Goal: Find specific page/section: Find specific page/section

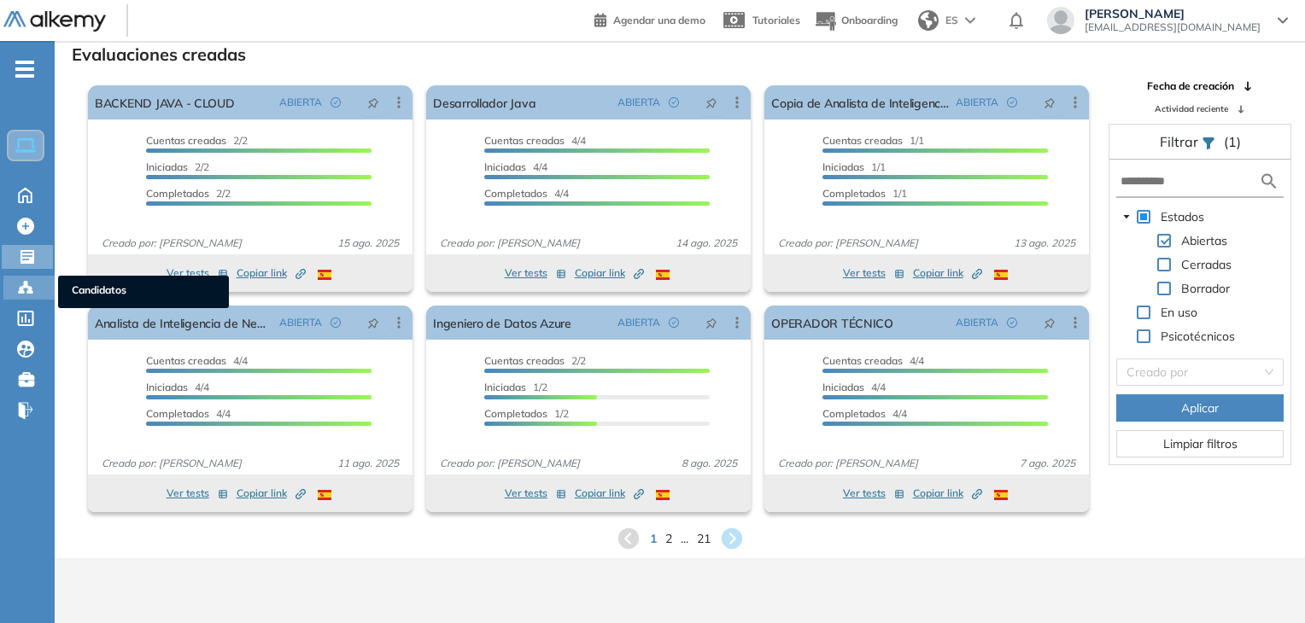
click at [15, 288] on div "Candidatos Candidatos" at bounding box center [28, 288] width 51 height 24
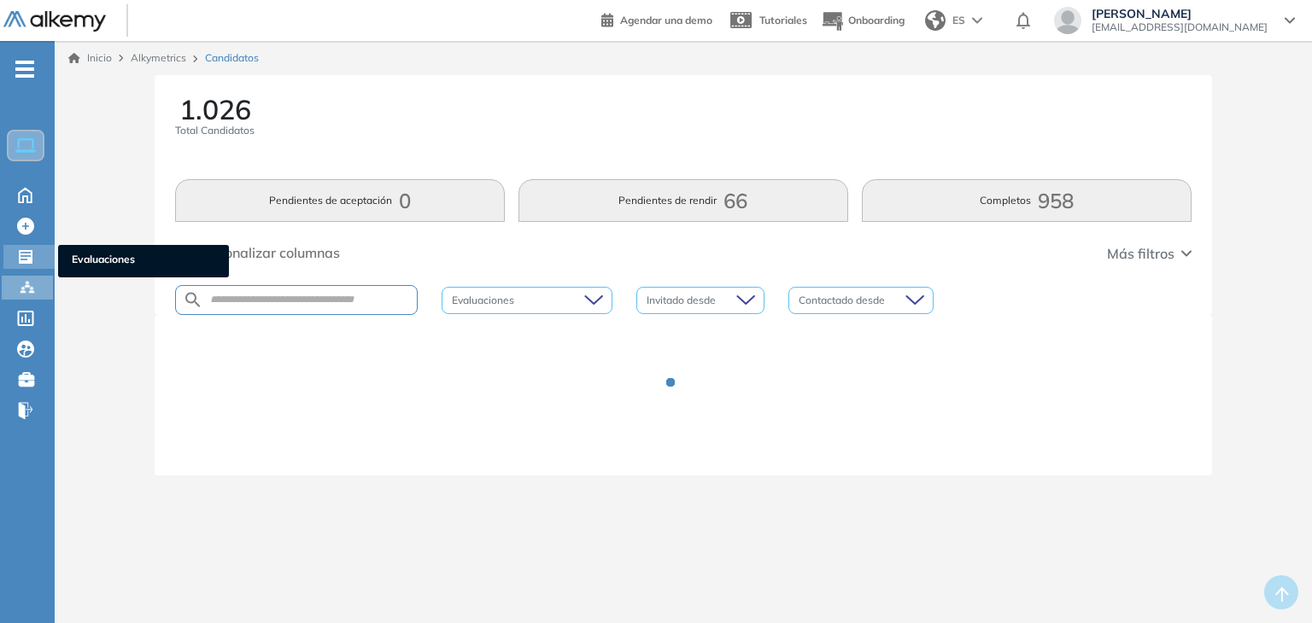
click at [26, 260] on icon at bounding box center [26, 257] width 14 height 14
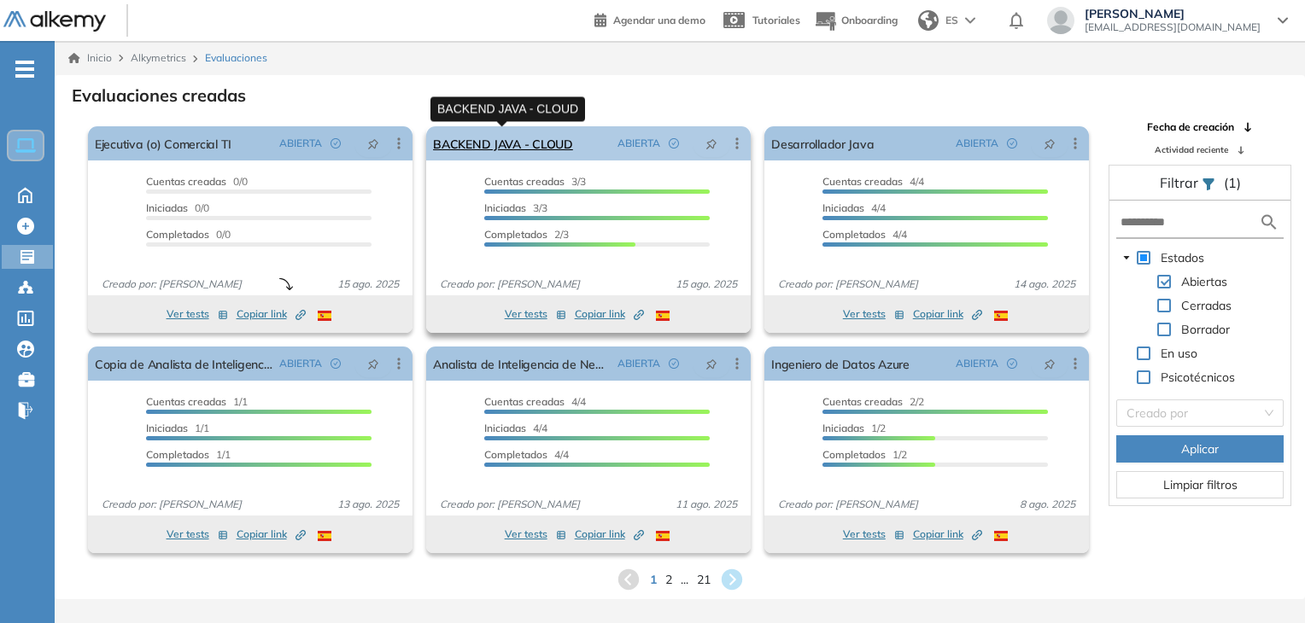
click at [534, 151] on link "BACKEND JAVA - CLOUD" at bounding box center [503, 143] width 140 height 34
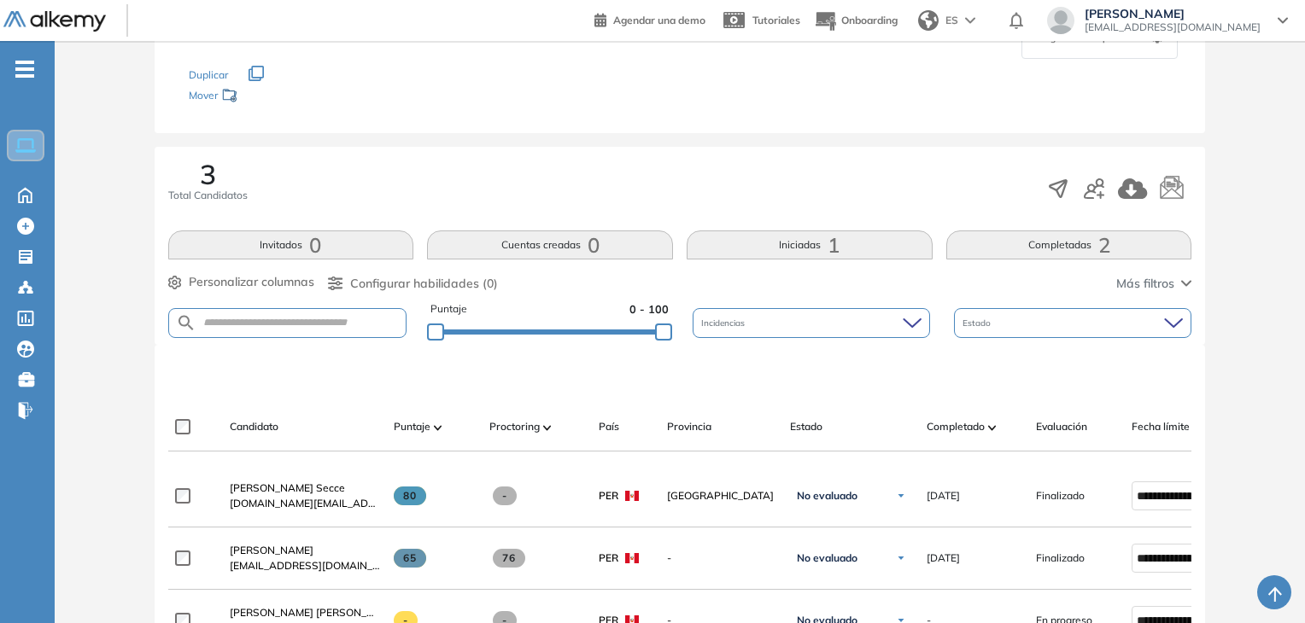
scroll to position [171, 0]
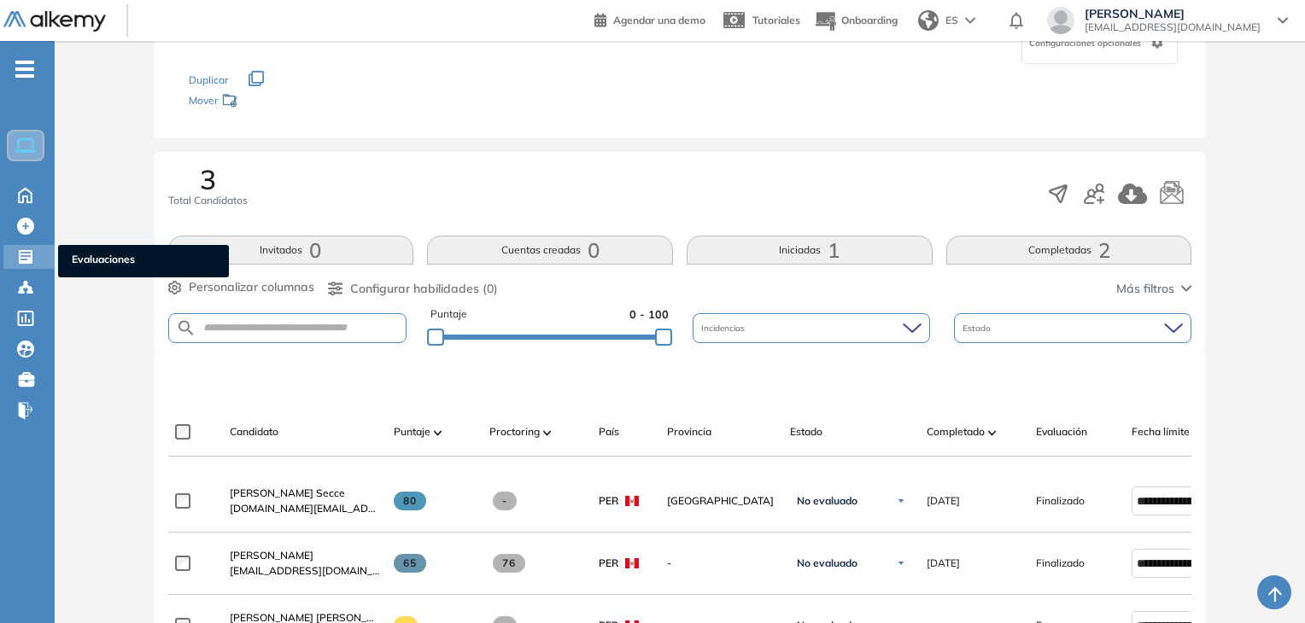
click at [26, 261] on icon at bounding box center [26, 257] width 14 height 14
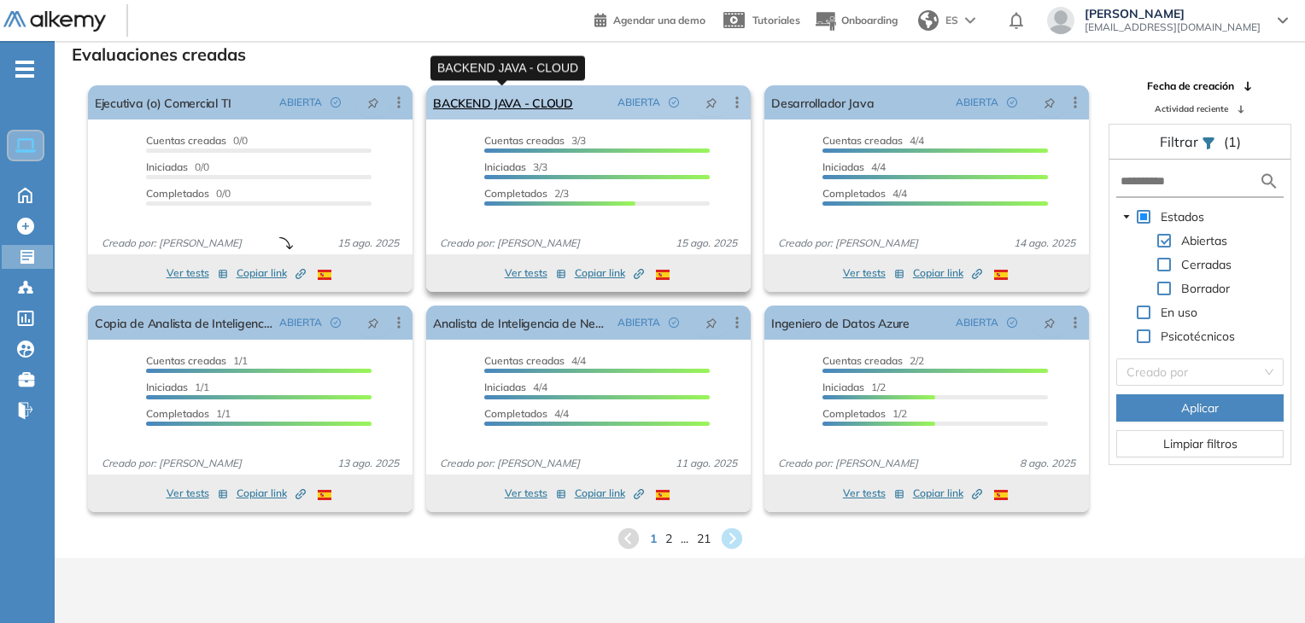
click at [557, 102] on link "BACKEND JAVA - CLOUD" at bounding box center [503, 102] width 140 height 34
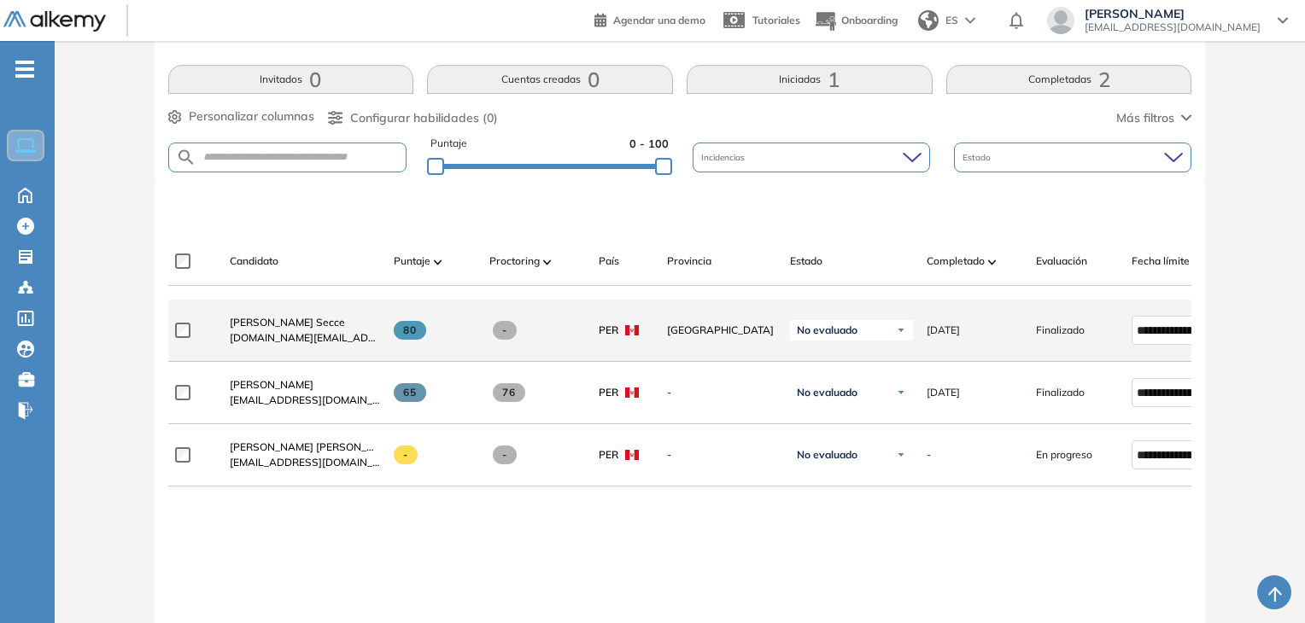
scroll to position [85, 0]
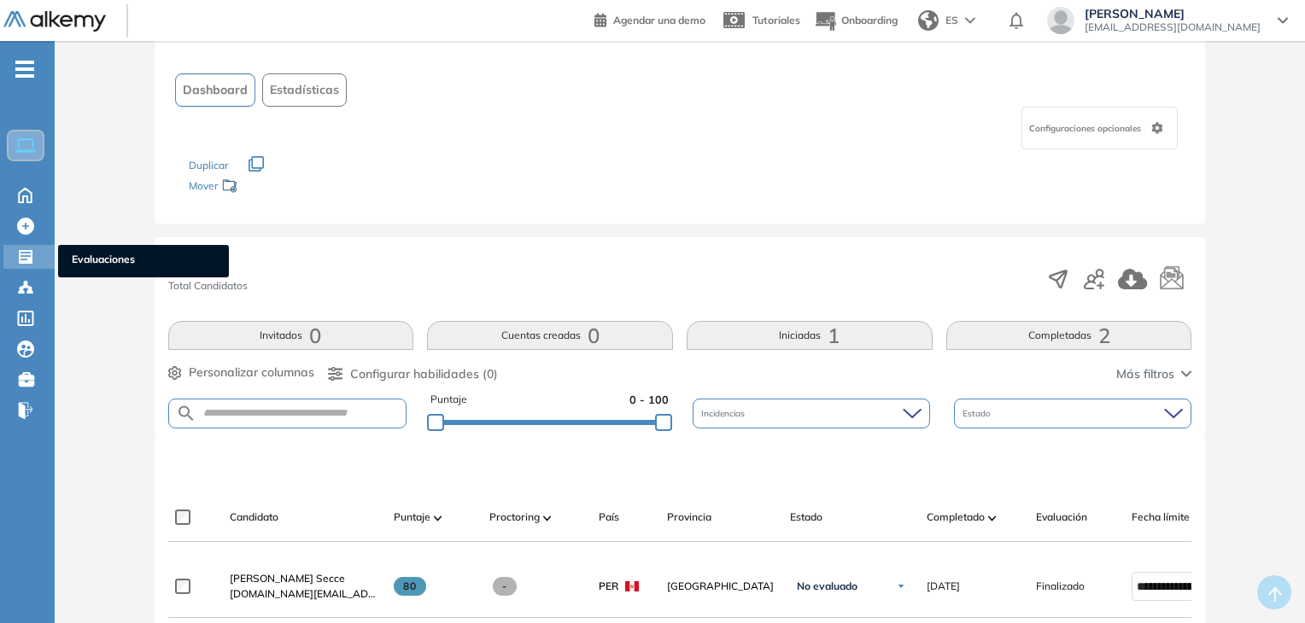
click at [20, 265] on div "Evaluaciones Evaluaciones" at bounding box center [28, 257] width 51 height 24
